Goal: Navigation & Orientation: Find specific page/section

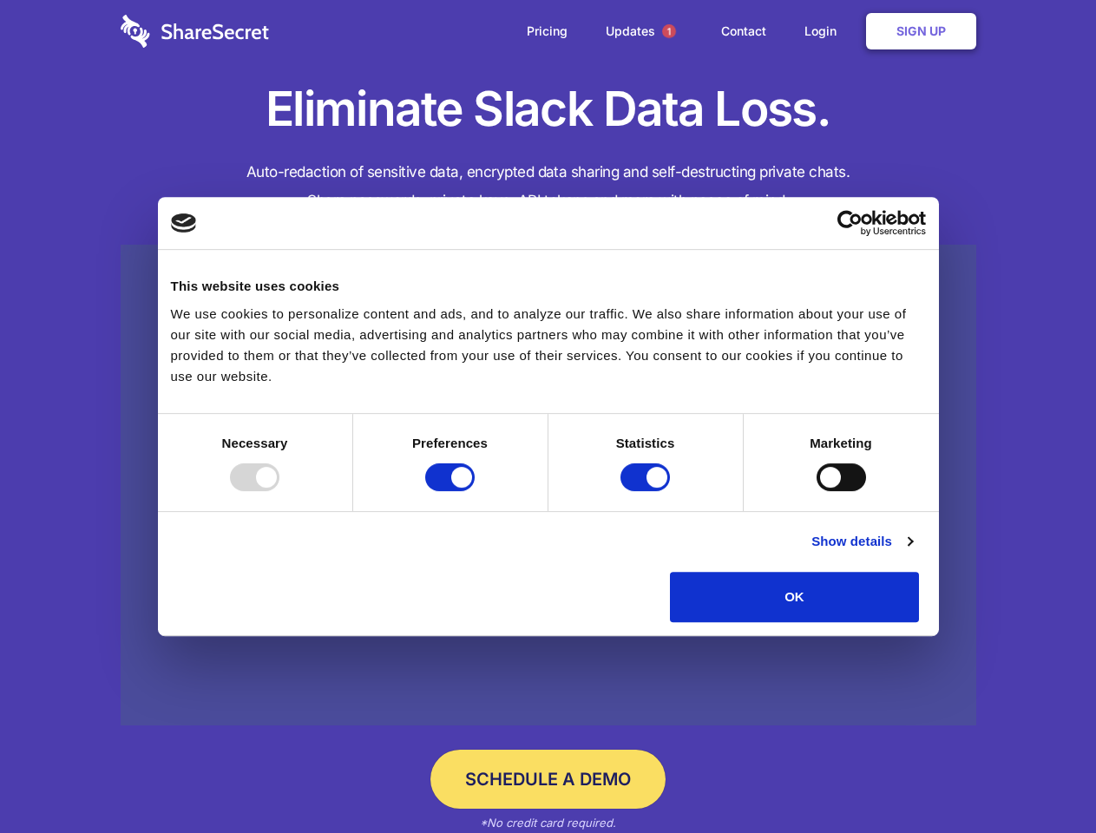
click at [280, 491] on div at bounding box center [254, 478] width 49 height 28
click at [475, 491] on input "Preferences" at bounding box center [449, 478] width 49 height 28
checkbox input "false"
click at [648, 491] on input "Statistics" at bounding box center [645, 478] width 49 height 28
checkbox input "false"
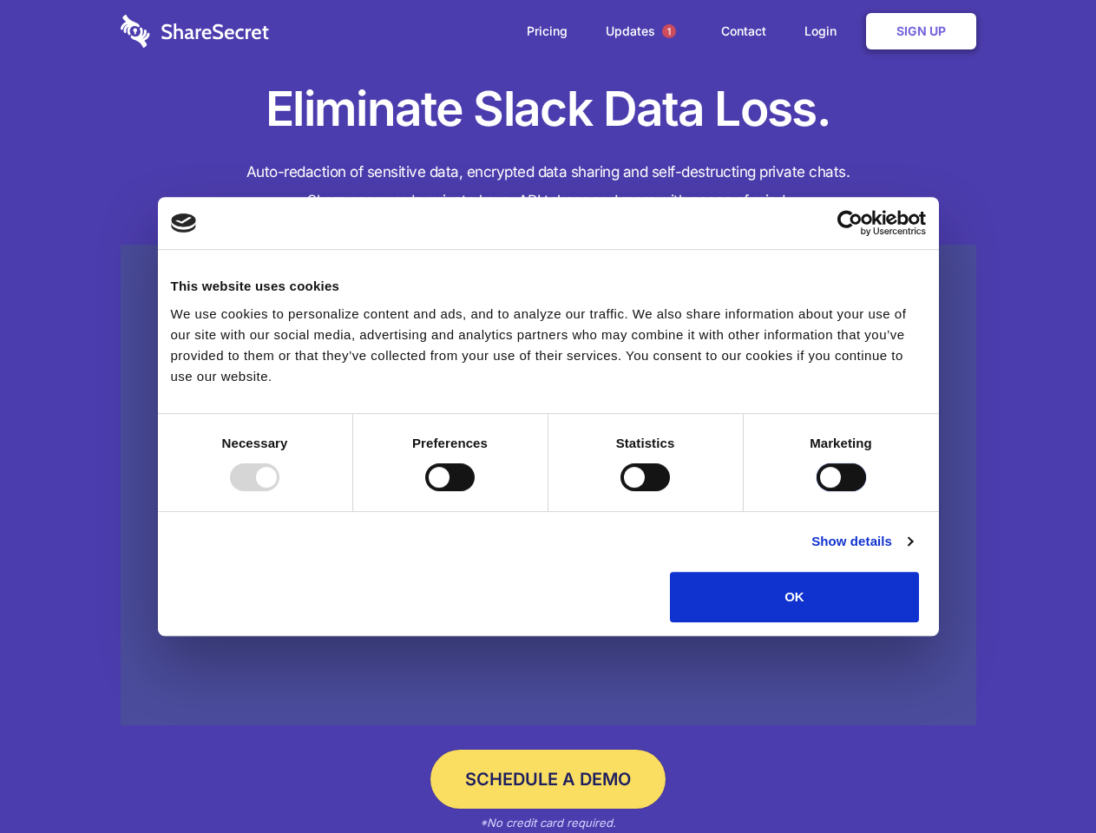
click at [817, 491] on input "Marketing" at bounding box center [841, 478] width 49 height 28
checkbox input "true"
click at [912, 552] on link "Show details" at bounding box center [862, 541] width 101 height 21
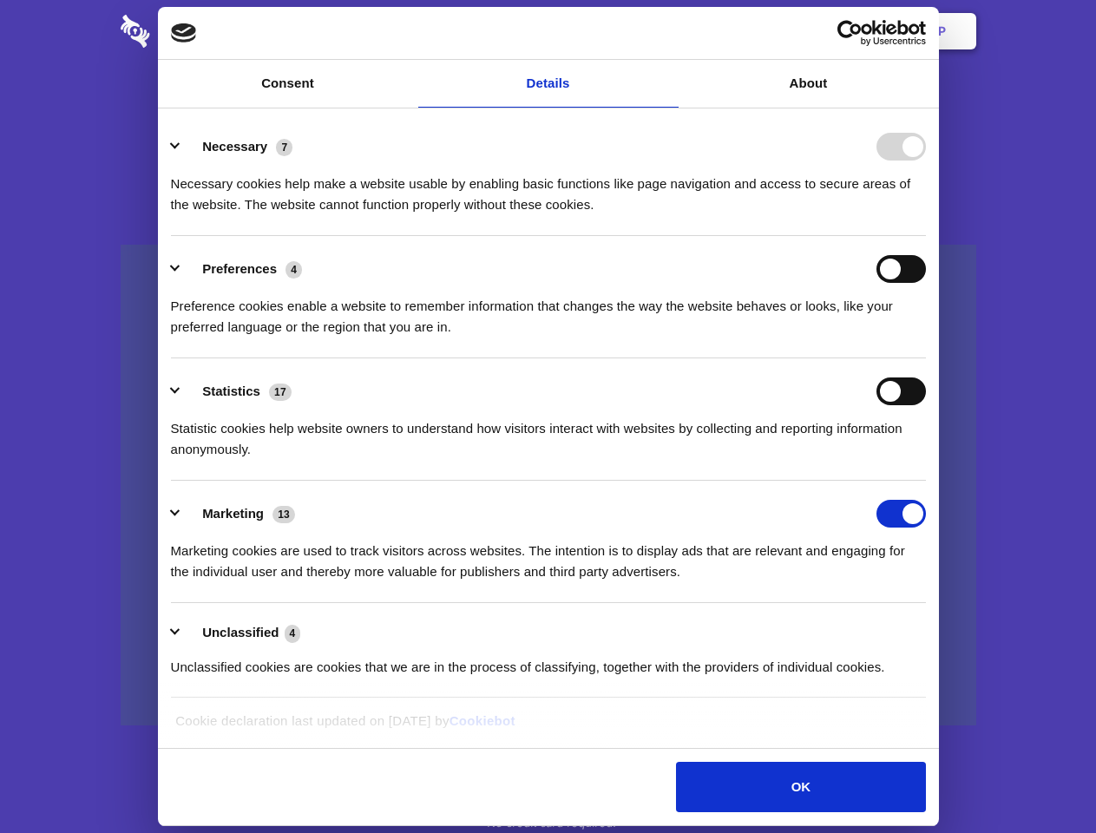
click at [926, 236] on li "Necessary 7 Necessary cookies help make a website usable by enabling basic func…" at bounding box center [548, 175] width 755 height 122
click at [668, 31] on span "1" at bounding box center [669, 31] width 14 height 14
